Goal: Task Accomplishment & Management: Complete application form

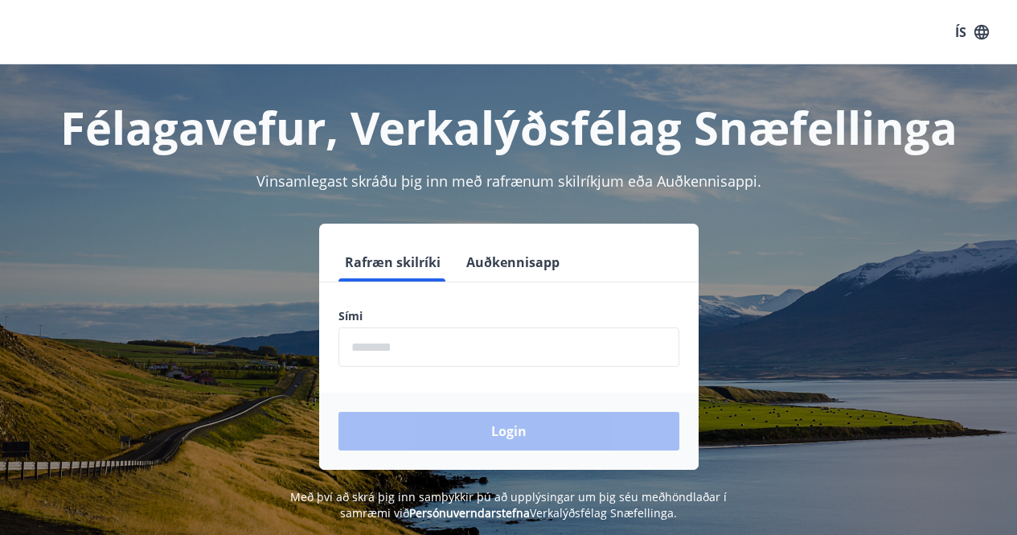
click at [427, 349] on input "phone" at bounding box center [508, 346] width 341 height 39
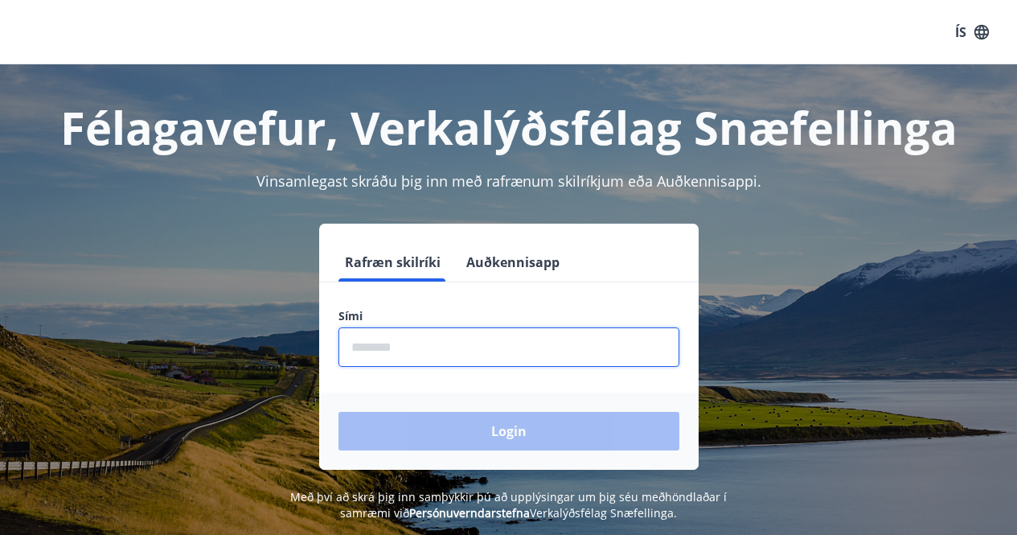
type input "********"
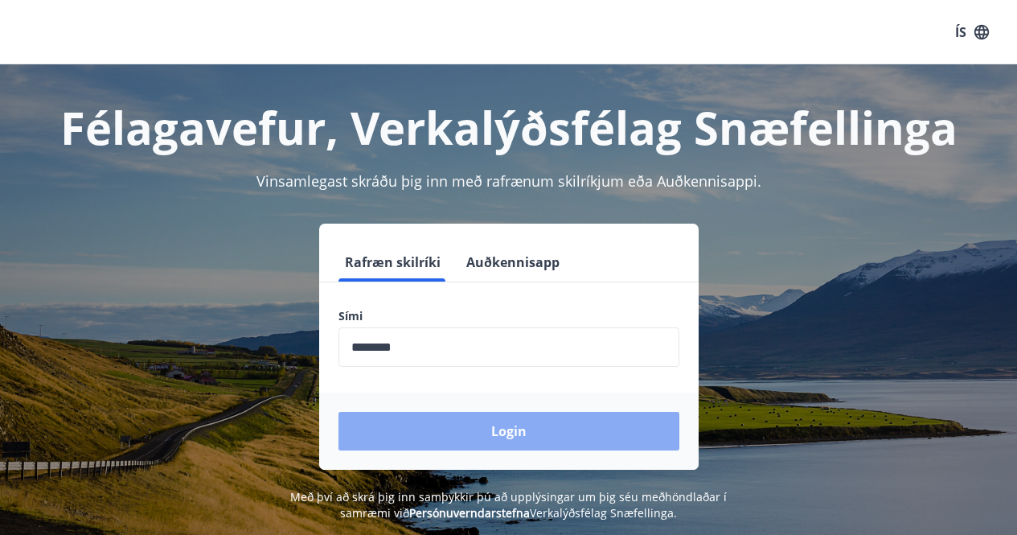
click at [544, 422] on button "Login" at bounding box center [508, 431] width 341 height 39
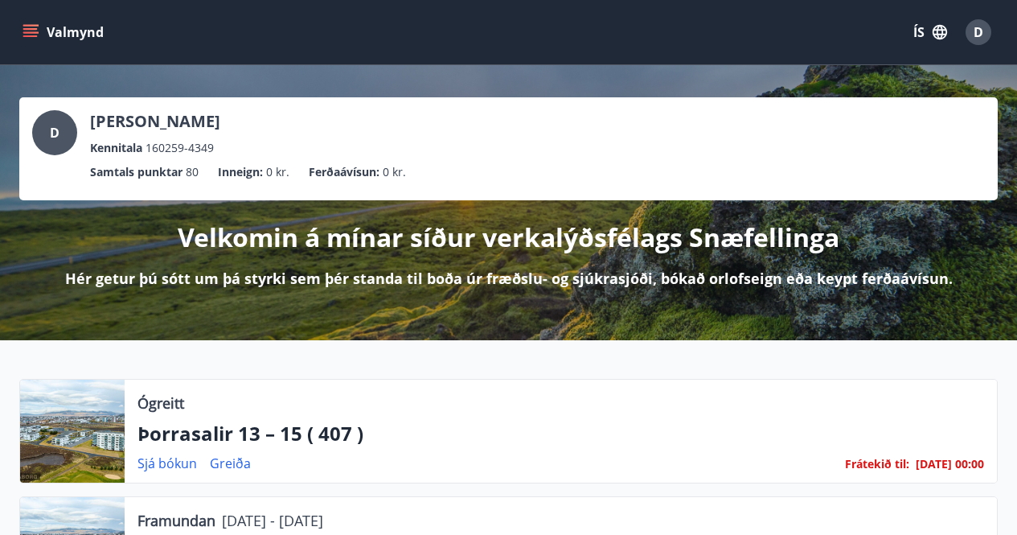
click at [32, 25] on icon "menu" at bounding box center [32, 26] width 18 height 2
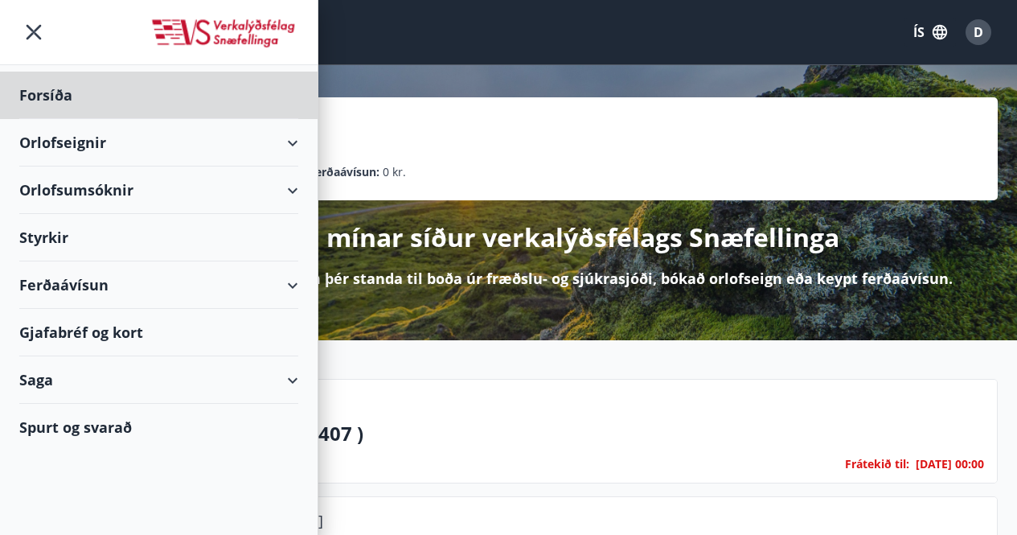
click at [56, 239] on div "Styrkir" at bounding box center [158, 237] width 279 height 47
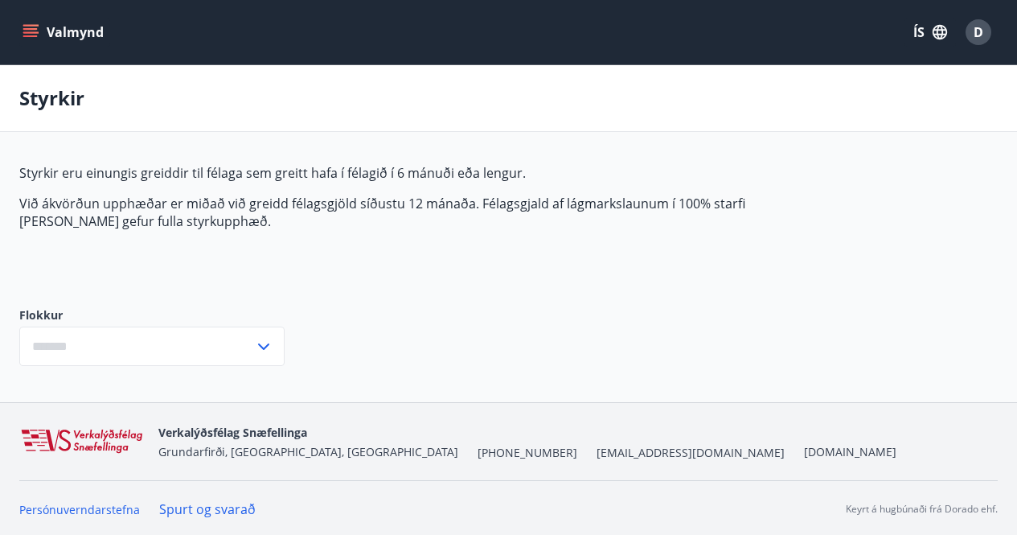
type input "***"
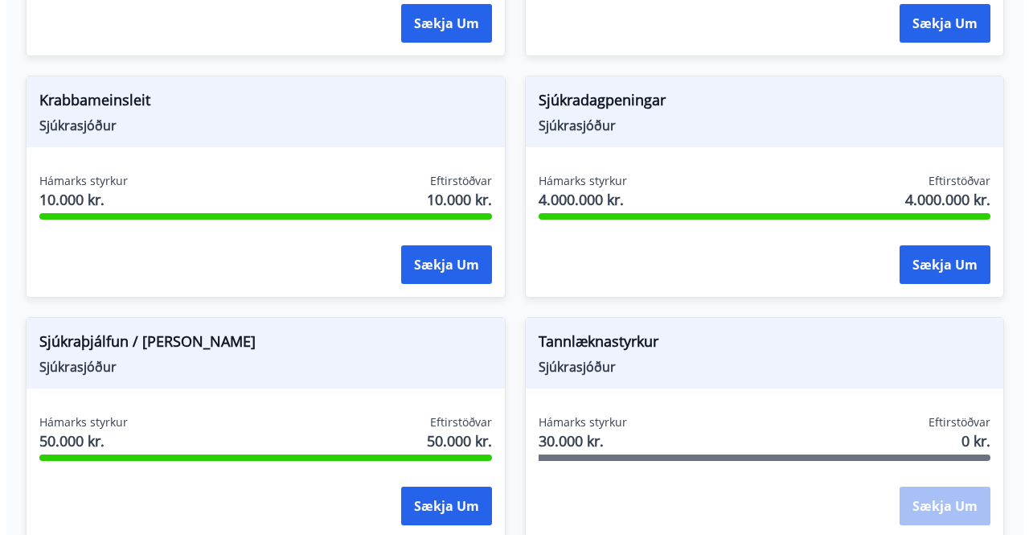
scroll to position [1286, 0]
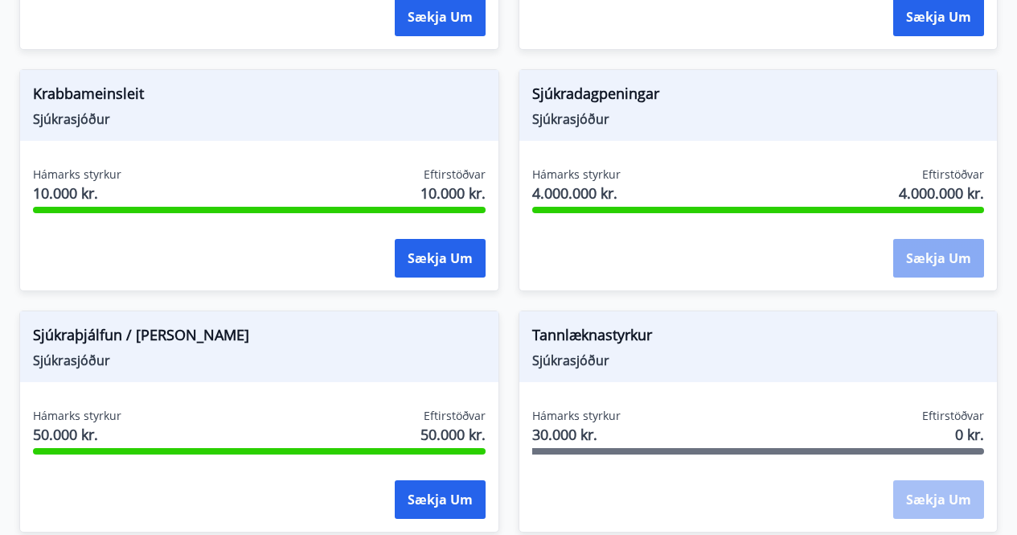
click at [950, 251] on button "Sækja um" at bounding box center [938, 258] width 91 height 39
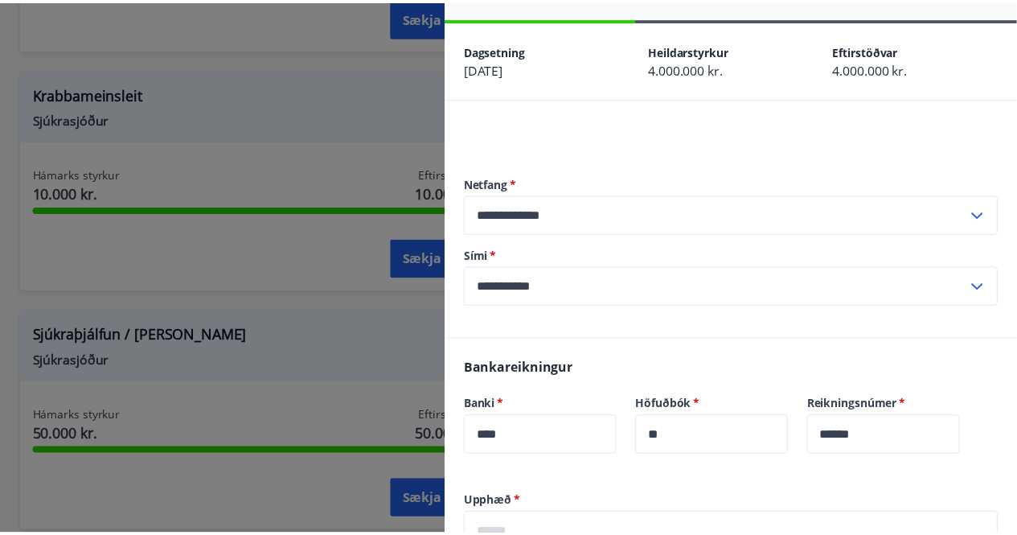
scroll to position [0, 0]
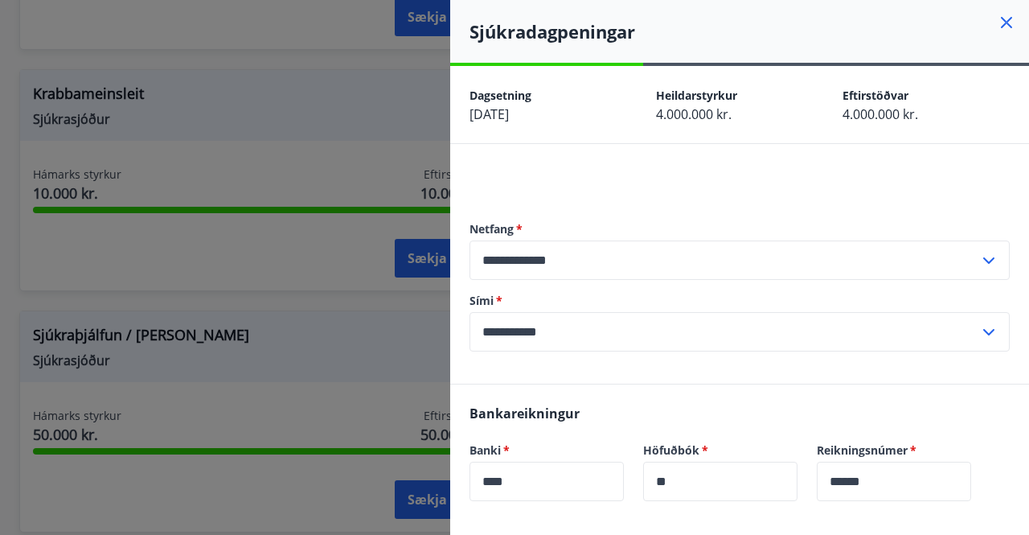
click at [1006, 23] on icon at bounding box center [1007, 23] width 2 height 2
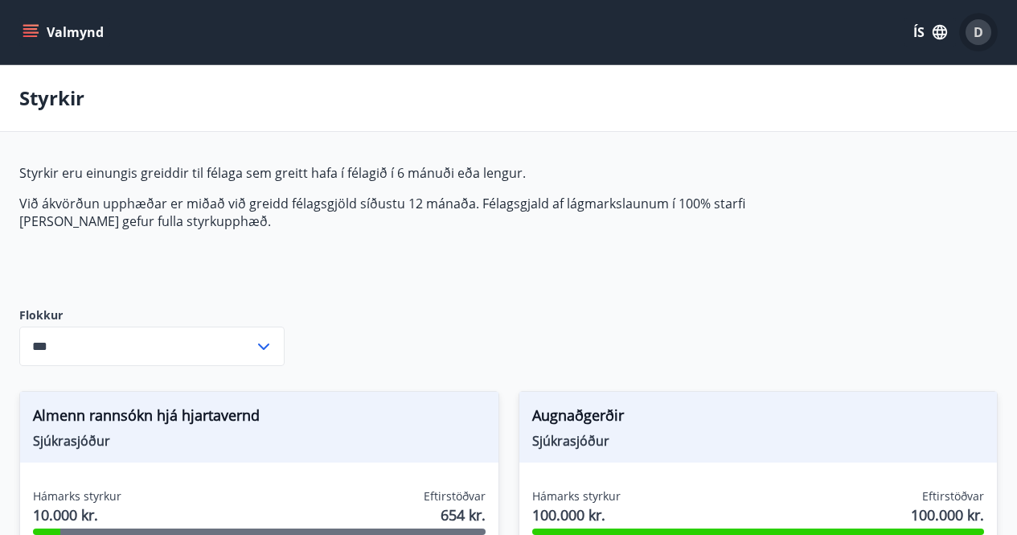
click at [981, 31] on span "D" at bounding box center [978, 32] width 10 height 18
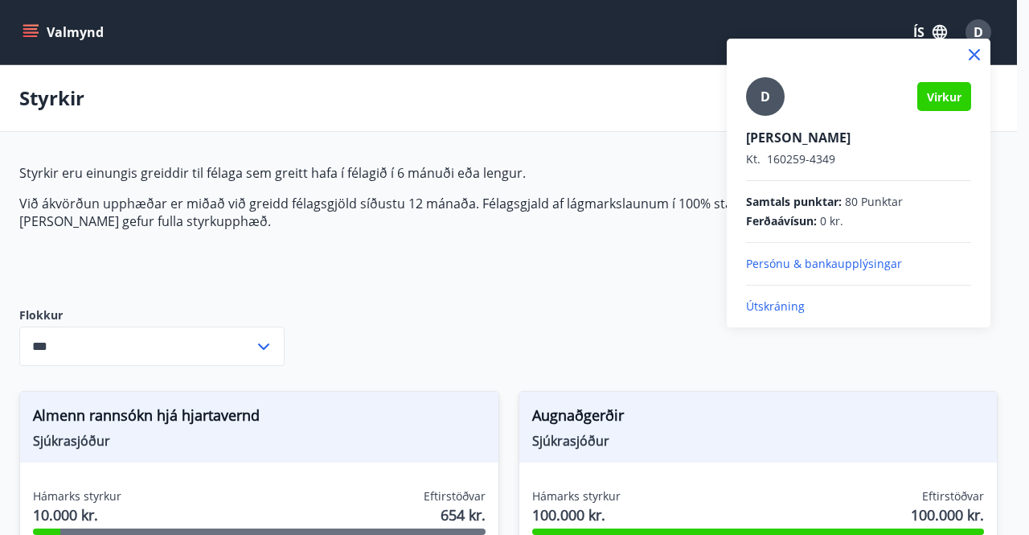
click at [779, 304] on p "Útskráning" at bounding box center [858, 306] width 225 height 16
